Goal: Information Seeking & Learning: Learn about a topic

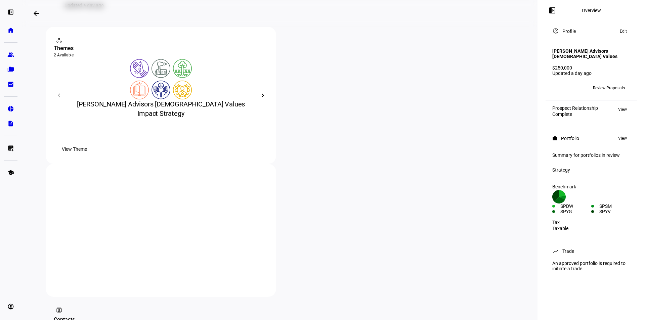
scroll to position [104, 0]
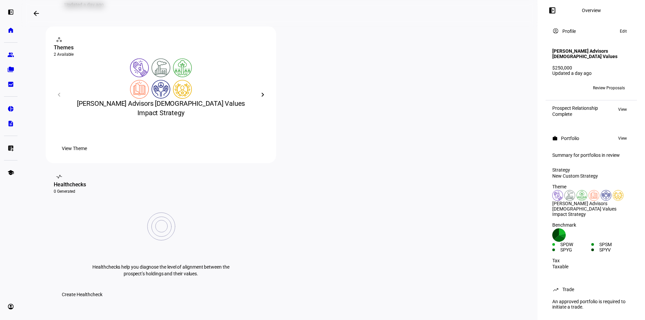
click at [87, 155] on span "View Theme" at bounding box center [74, 148] width 25 height 13
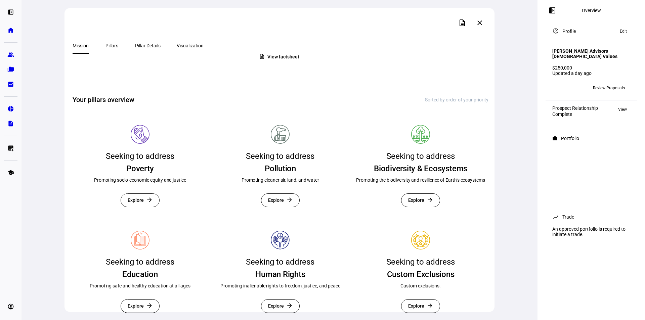
scroll to position [151, 0]
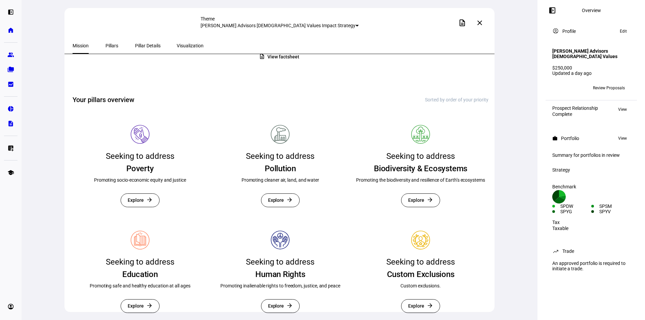
click at [417, 300] on span "Explore" at bounding box center [416, 306] width 16 height 13
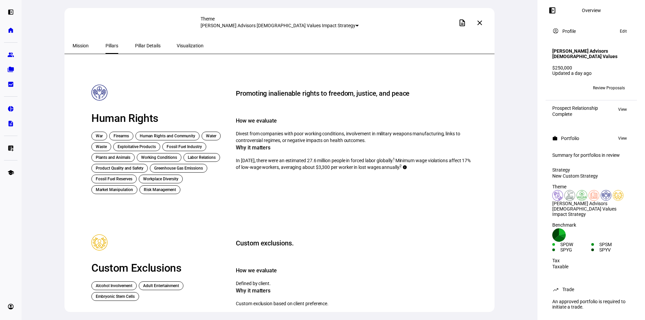
scroll to position [556, 0]
click at [155, 175] on div "Workplace Diversity" at bounding box center [161, 179] width 44 height 9
click at [156, 187] on div "Risk Management" at bounding box center [159, 190] width 41 height 9
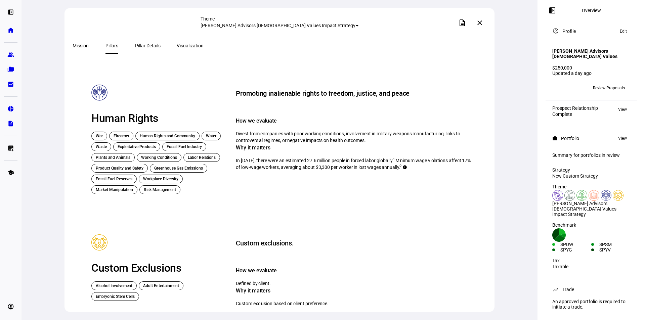
click at [156, 187] on div "Risk Management" at bounding box center [159, 190] width 41 height 9
click at [173, 112] on div "Human Rights" at bounding box center [159, 118] width 136 height 13
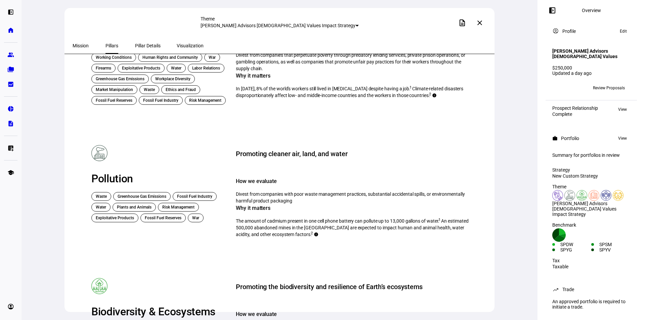
scroll to position [0, 0]
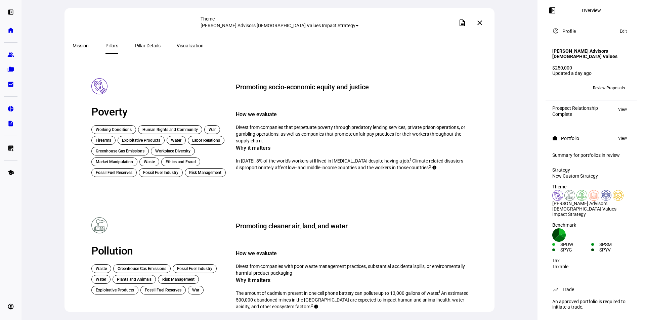
click at [137, 44] on span "Pillar Details" at bounding box center [148, 45] width 26 height 5
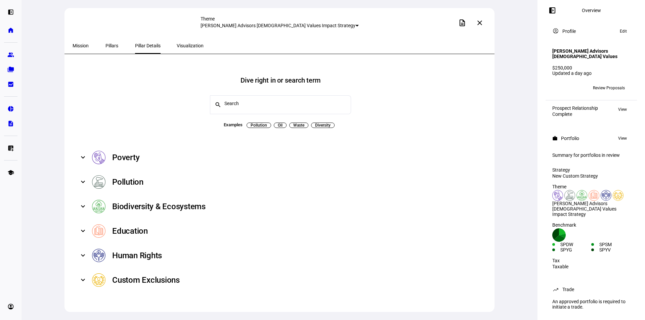
click at [86, 276] on mat-expansion-panel-header "Custom Exclusions" at bounding box center [281, 280] width 416 height 25
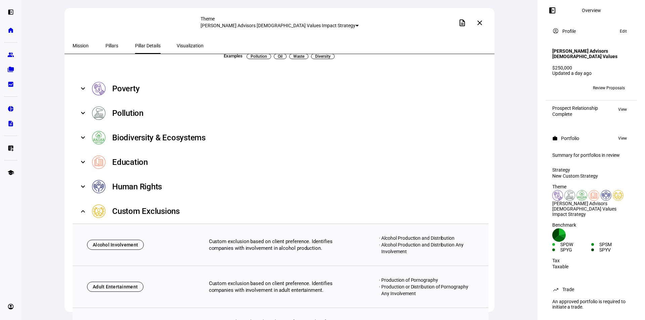
scroll to position [69, 0]
click at [84, 183] on span at bounding box center [83, 187] width 3 height 8
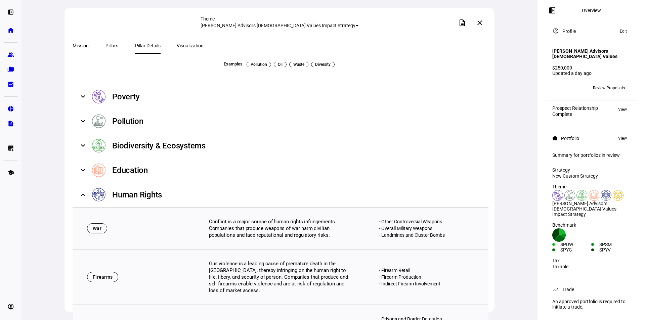
scroll to position [60, 0]
click at [83, 167] on span at bounding box center [83, 171] width 3 height 8
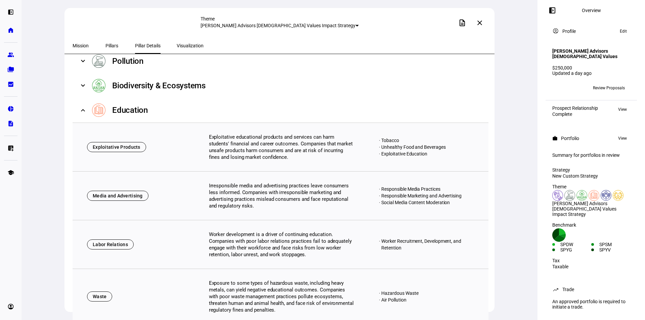
scroll to position [16, 0]
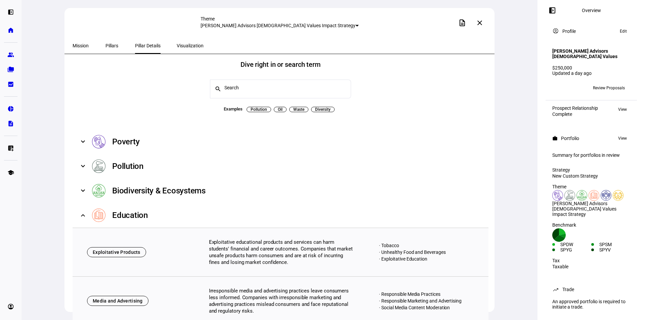
click at [85, 208] on mat-expansion-panel-header "Education" at bounding box center [281, 215] width 416 height 25
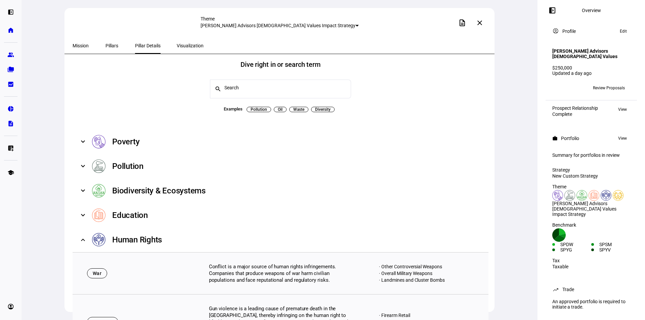
click at [83, 236] on span at bounding box center [83, 240] width 3 height 8
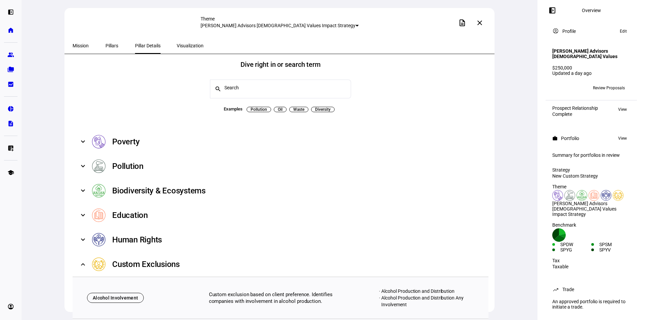
click at [84, 189] on span at bounding box center [83, 191] width 3 height 8
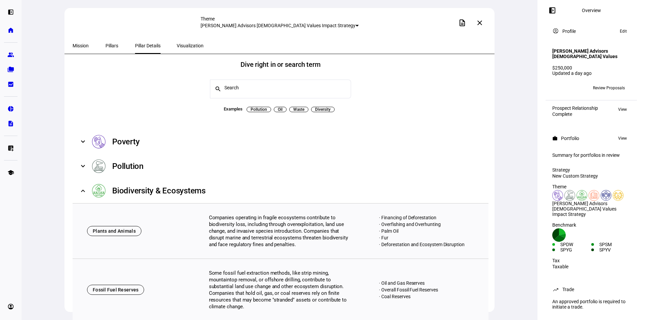
click at [83, 138] on span at bounding box center [83, 142] width 3 height 8
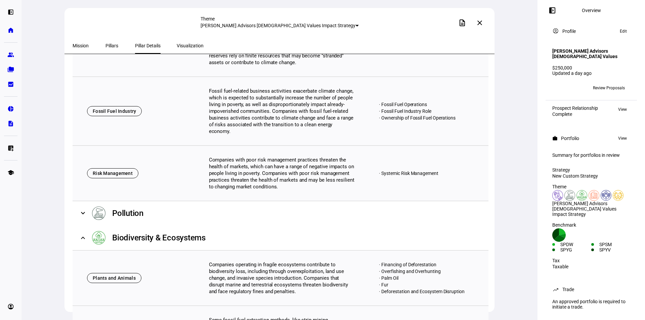
scroll to position [856, 0]
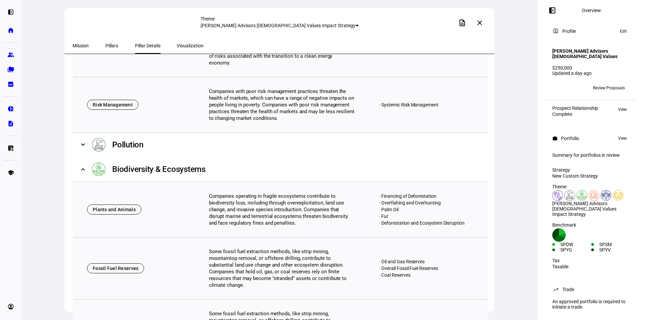
click at [89, 138] on mat-expansion-panel-header "Pollution" at bounding box center [281, 145] width 416 height 25
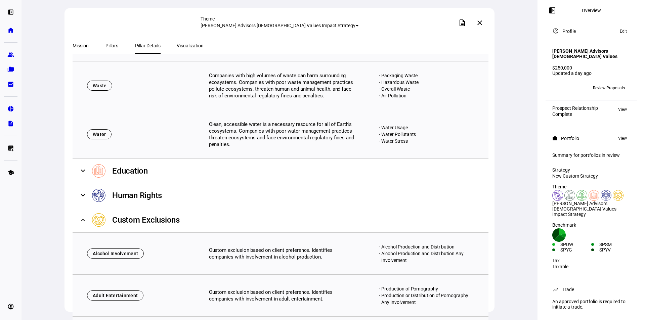
scroll to position [1884, 0]
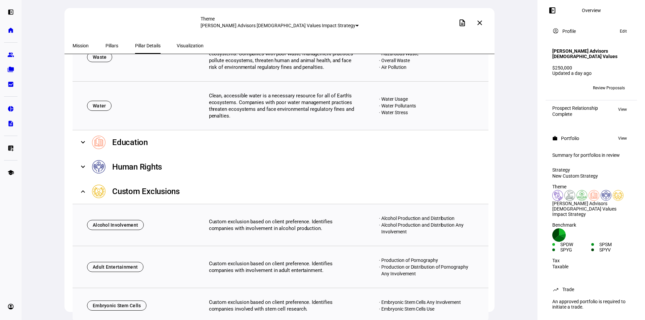
click at [302, 299] on div "Custom exclusion based on client preference. Identifies companies involved with…" at bounding box center [282, 305] width 173 height 13
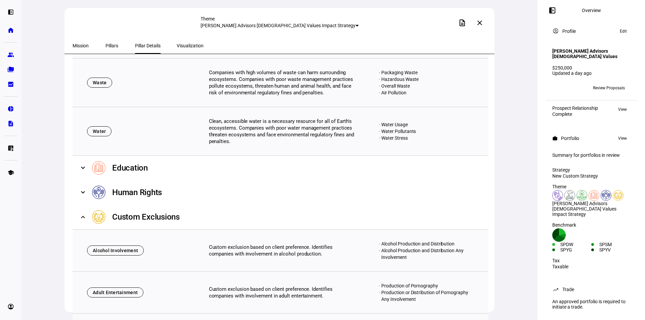
scroll to position [1817, 0]
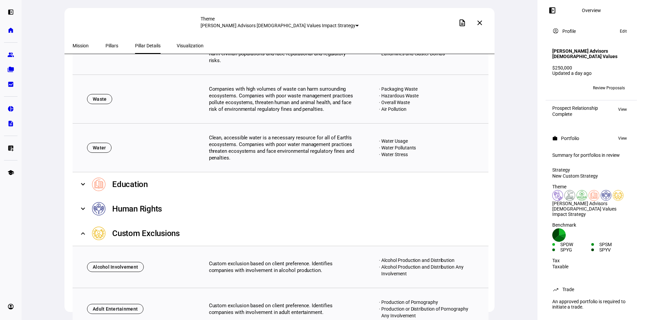
click at [183, 188] on mat-panel-title "Education" at bounding box center [283, 184] width 382 height 13
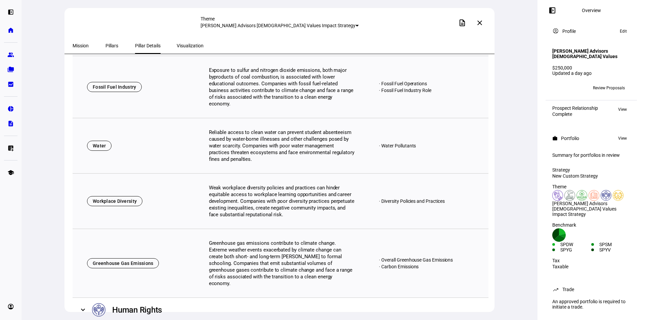
scroll to position [2422, 0]
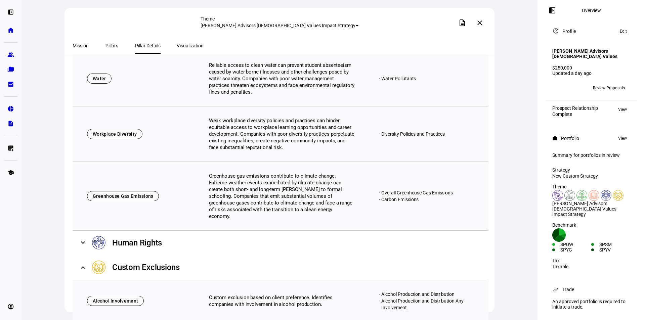
click at [216, 236] on mat-panel-title "Human Rights" at bounding box center [283, 242] width 382 height 13
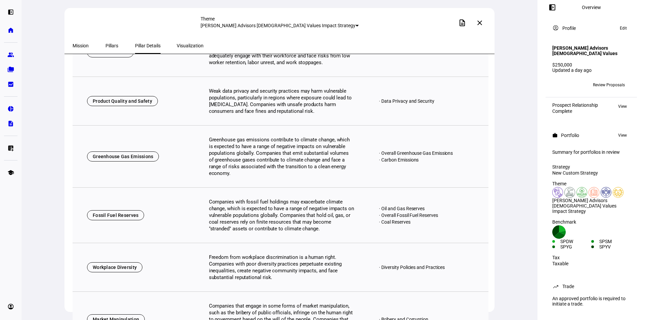
scroll to position [2907, 0]
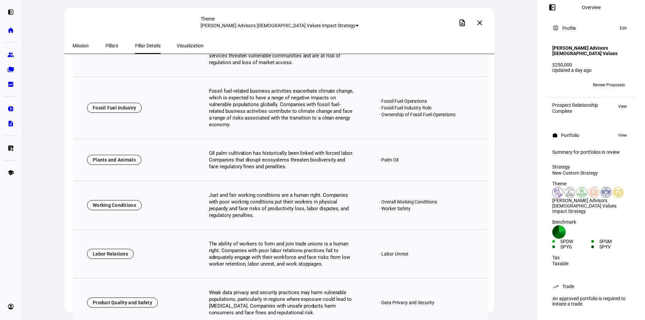
click at [604, 81] on span "Review Proposals" at bounding box center [609, 85] width 32 height 11
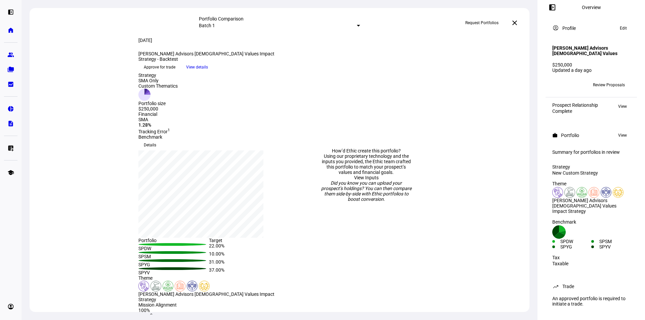
click at [208, 72] on span "View details" at bounding box center [197, 67] width 22 height 10
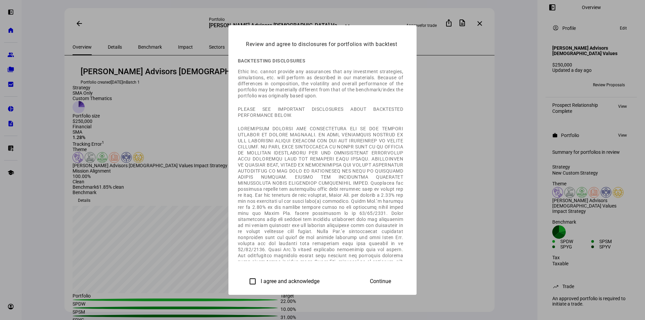
click at [259, 283] on label "I agree and acknowledge" at bounding box center [289, 282] width 60 height 6
click at [246, 283] on input "I agree and acknowledge" at bounding box center [252, 281] width 13 height 13
checkbox input "true"
click at [399, 288] on span at bounding box center [380, 282] width 37 height 16
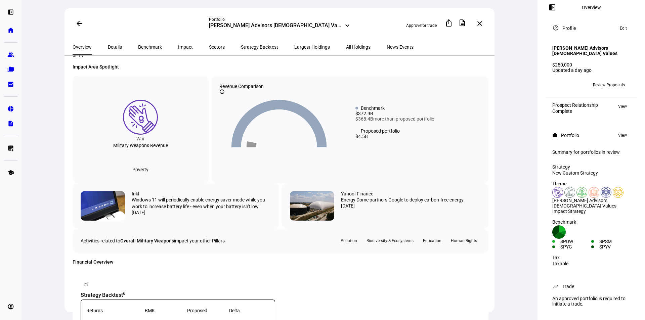
scroll to position [269, 0]
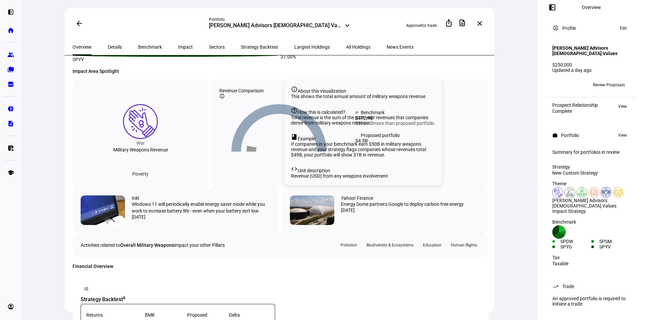
click at [225, 99] on mat-icon "info_outline" at bounding box center [221, 95] width 5 height 5
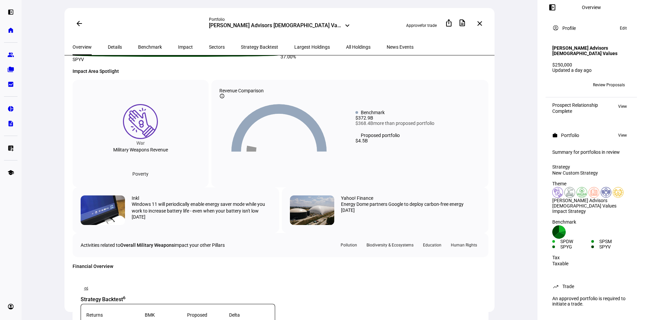
click at [225, 99] on mat-icon "info_outline" at bounding box center [221, 95] width 5 height 5
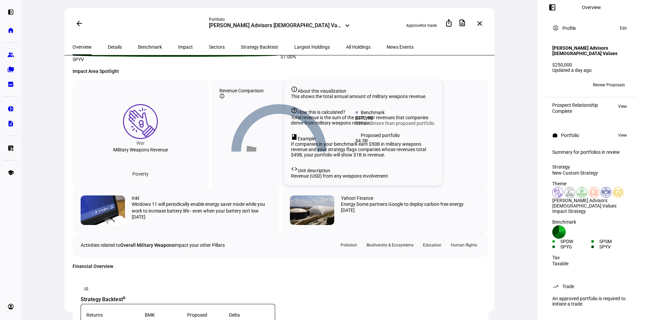
click at [225, 99] on mat-icon "info_outline" at bounding box center [221, 95] width 5 height 5
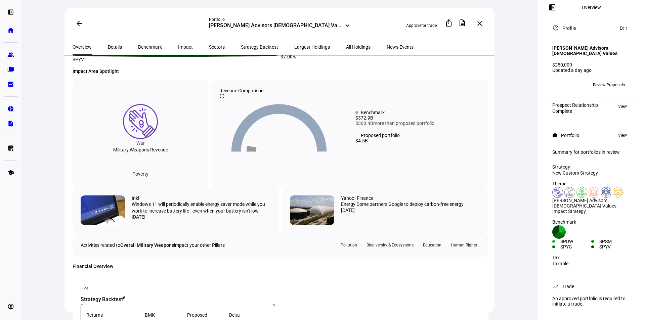
click at [225, 99] on mat-icon "info_outline" at bounding box center [221, 95] width 5 height 5
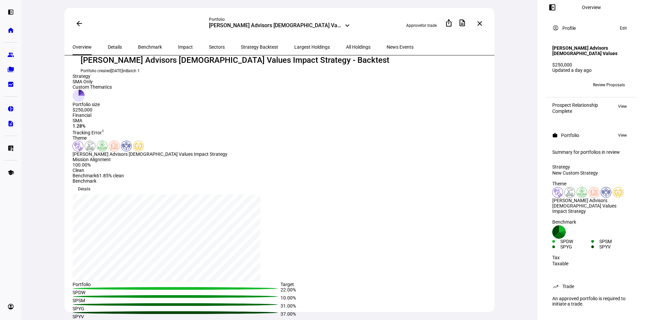
scroll to position [0, 0]
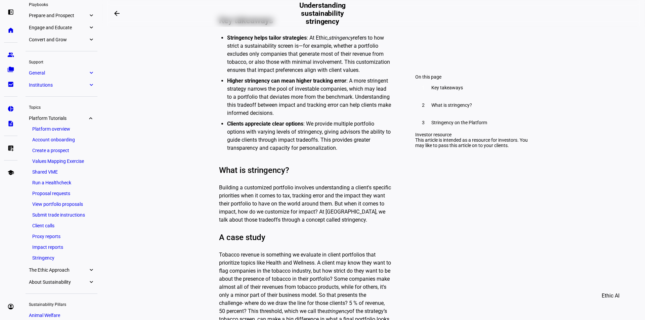
scroll to position [336, 0]
